Goal: Task Accomplishment & Management: Complete application form

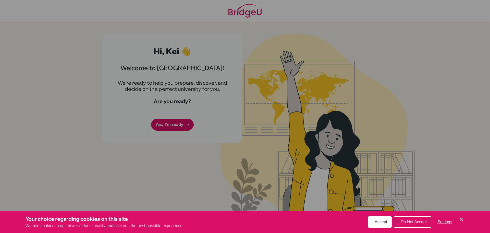
click at [374, 219] on button "I Accept" at bounding box center [380, 221] width 24 height 11
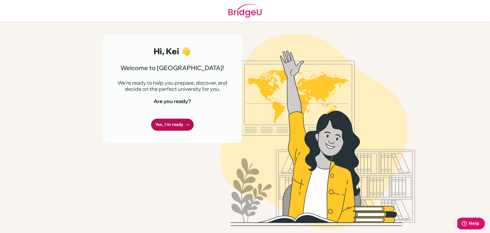
click at [170, 123] on link "Yes, I'm ready" at bounding box center [172, 124] width 43 height 12
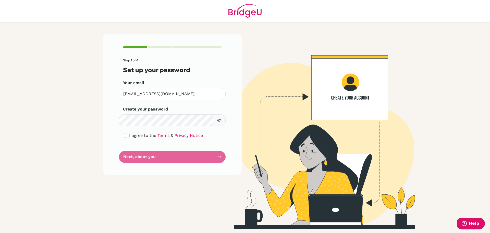
click at [217, 135] on div "I agree to the Terms & Privacy Notice" at bounding box center [172, 135] width 99 height 6
click at [135, 135] on span "I agree to the" at bounding box center [142, 135] width 27 height 5
click at [125, 134] on input "checkbox" at bounding box center [125, 135] width 4 height 4
checkbox input "true"
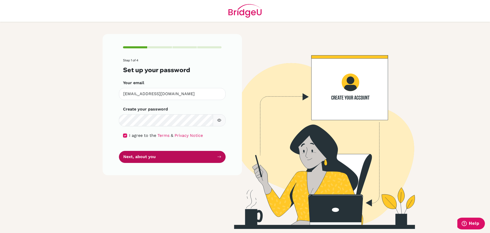
click at [156, 159] on button "Next, about you" at bounding box center [172, 157] width 107 height 12
